Goal: Find specific fact: Find specific fact

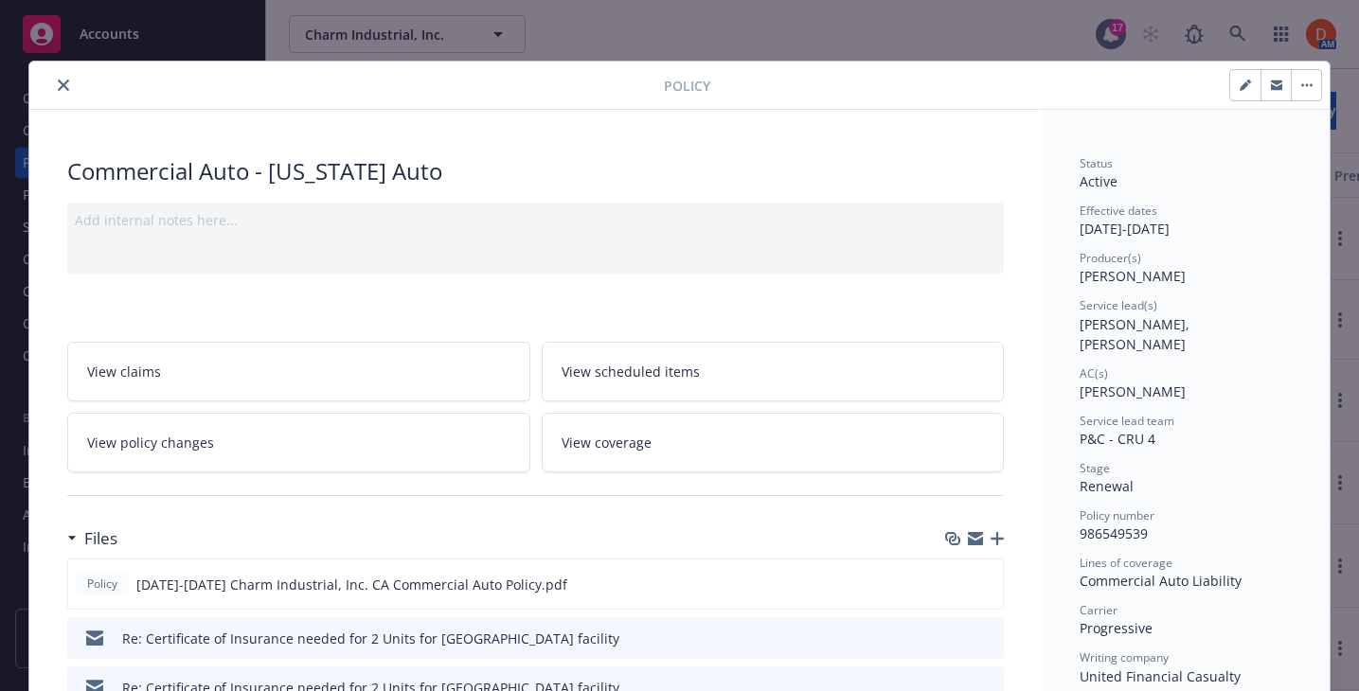
click at [63, 78] on button "close" at bounding box center [63, 85] width 23 height 23
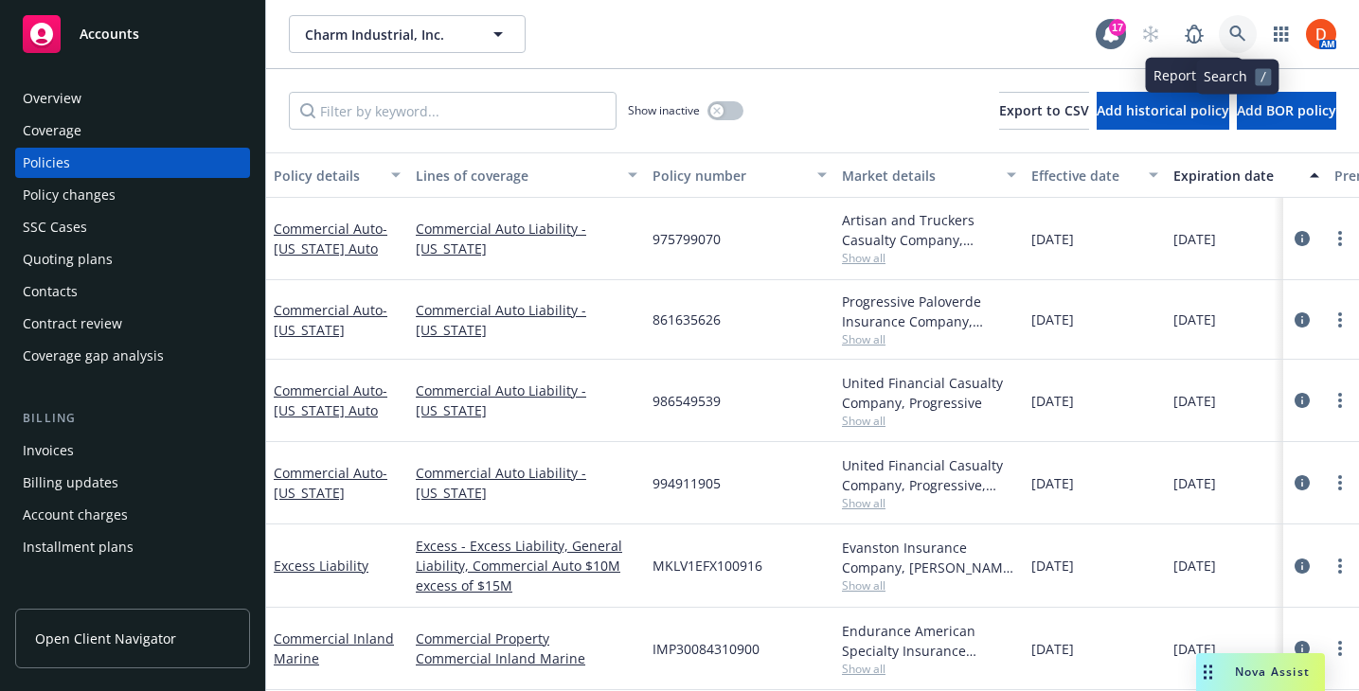
click at [1241, 27] on icon at bounding box center [1237, 34] width 17 height 17
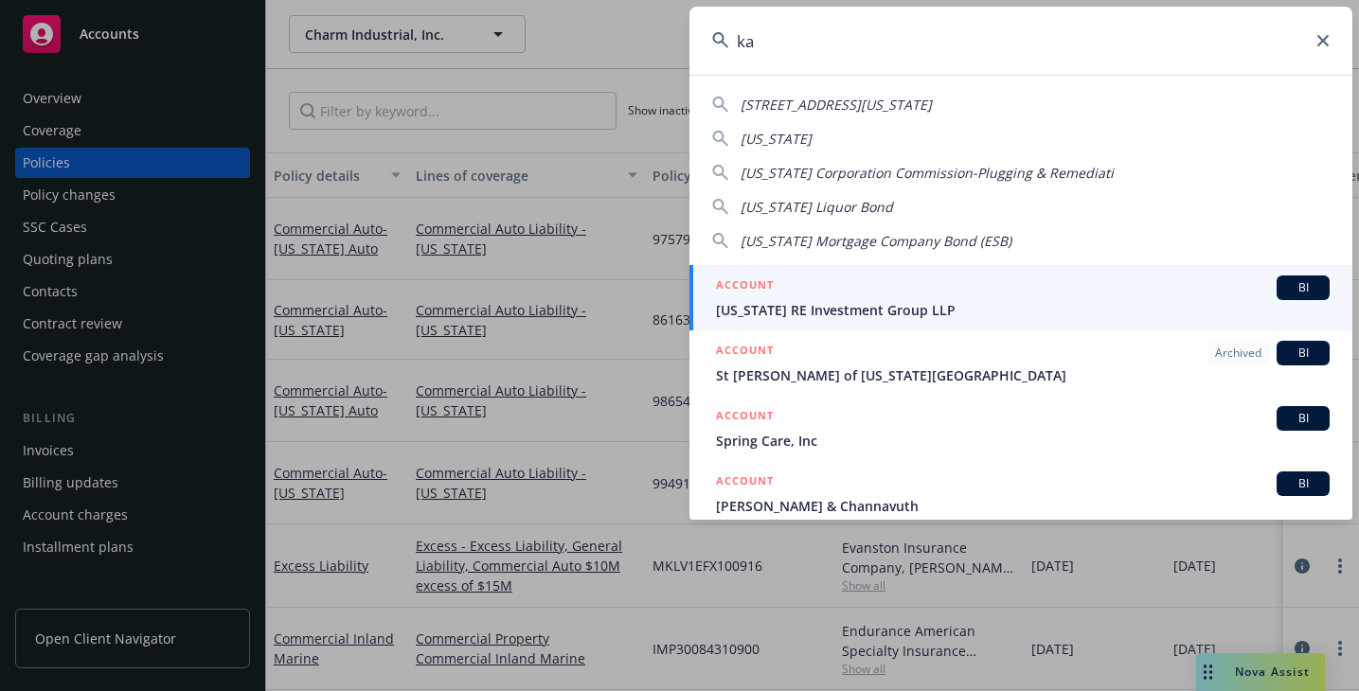
type input "k"
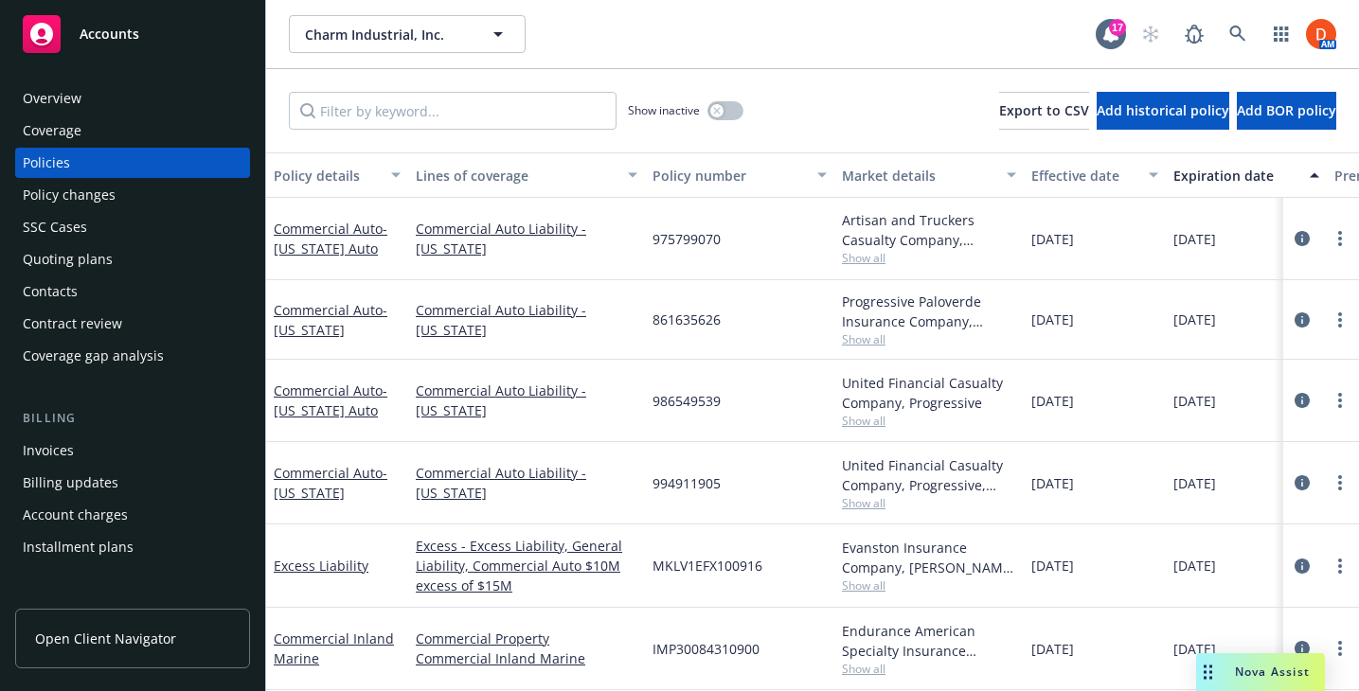
click at [679, 475] on span "994911905" at bounding box center [686, 483] width 68 height 20
copy span "994911905"
